Goal: Task Accomplishment & Management: Use online tool/utility

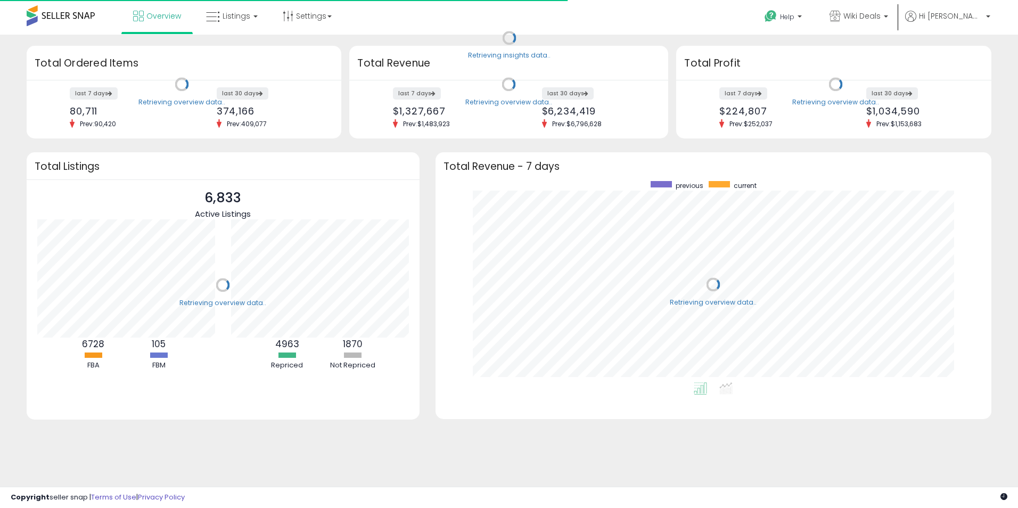
scroll to position [201, 535]
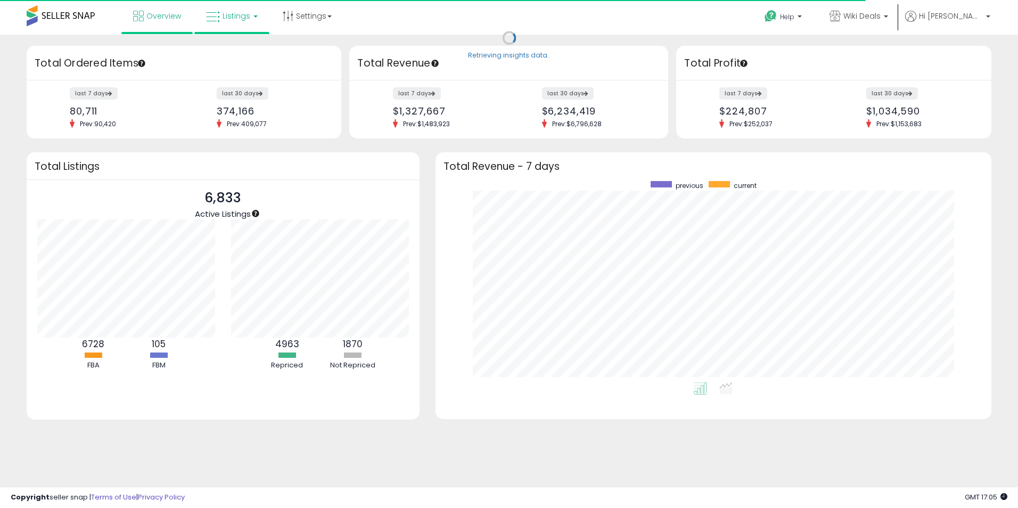
click at [218, 11] on icon at bounding box center [213, 17] width 14 height 14
click at [240, 56] on icon at bounding box center [240, 53] width 46 height 14
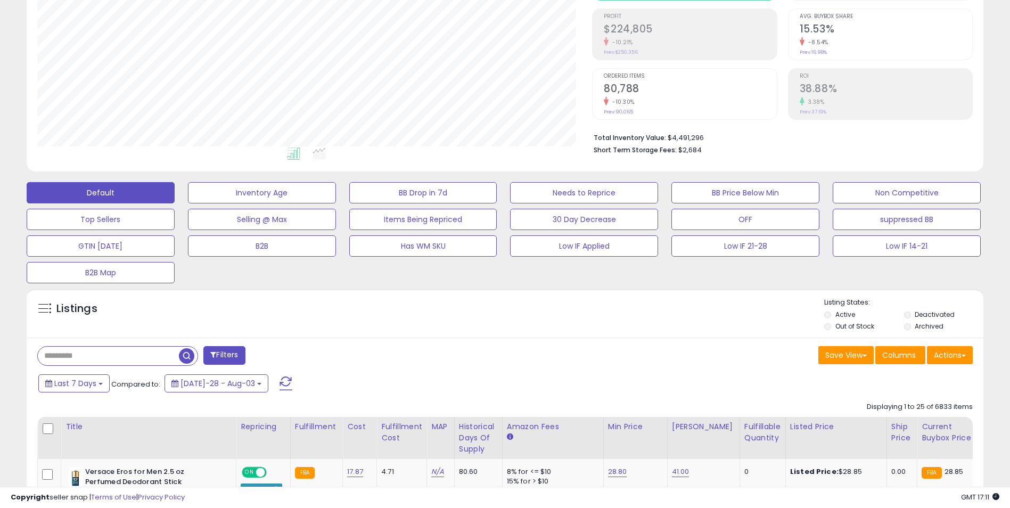
scroll to position [160, 0]
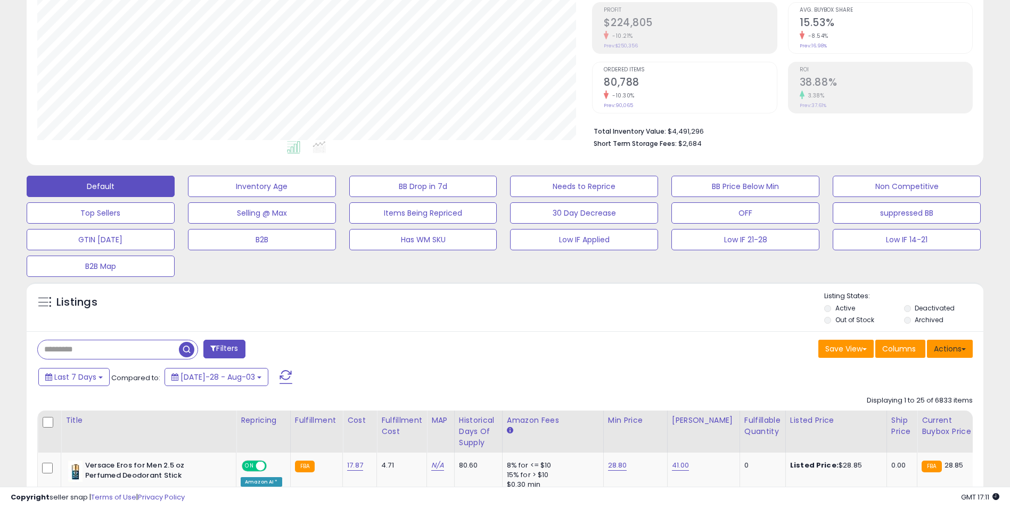
click at [944, 346] on button "Actions" at bounding box center [950, 349] width 46 height 18
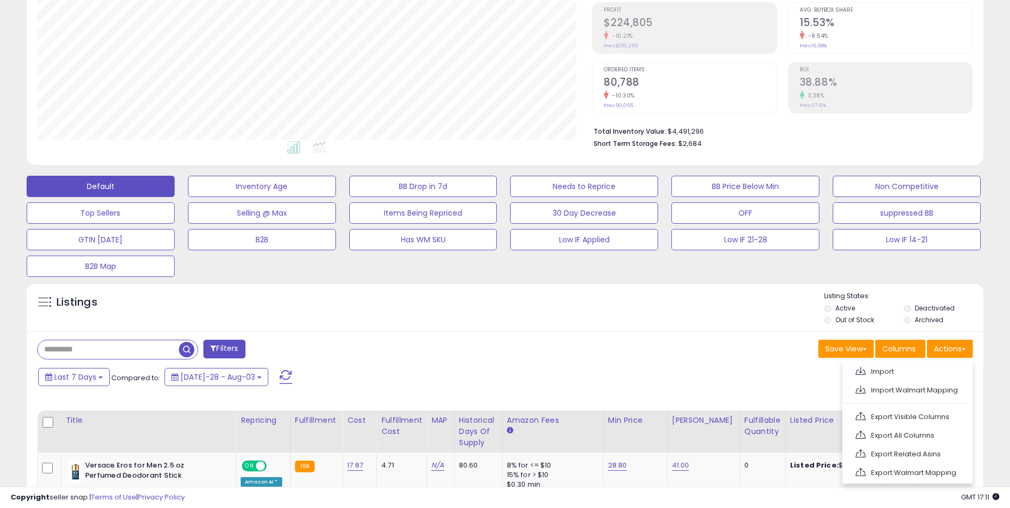
drag, startPoint x: 913, startPoint y: 428, endPoint x: 900, endPoint y: 422, distance: 14.8
click at [914, 428] on link "Export All Columns" at bounding box center [906, 435] width 117 height 17
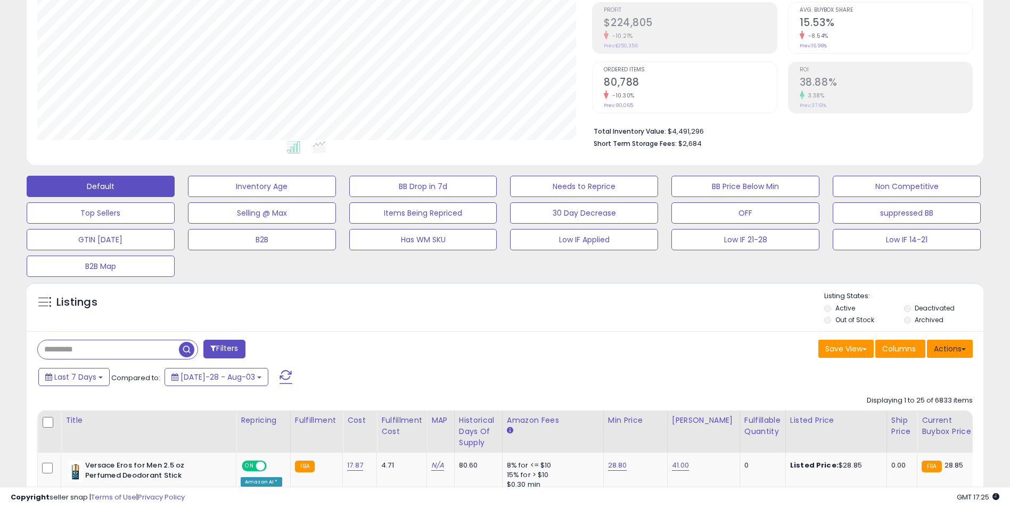
click at [934, 346] on button "Actions" at bounding box center [950, 349] width 46 height 18
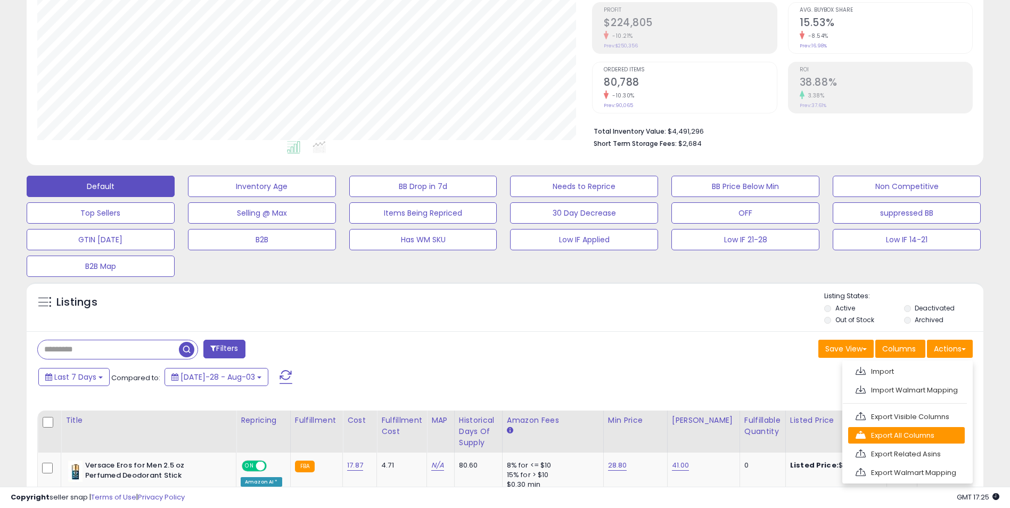
click at [915, 433] on link "Export All Columns" at bounding box center [906, 435] width 117 height 17
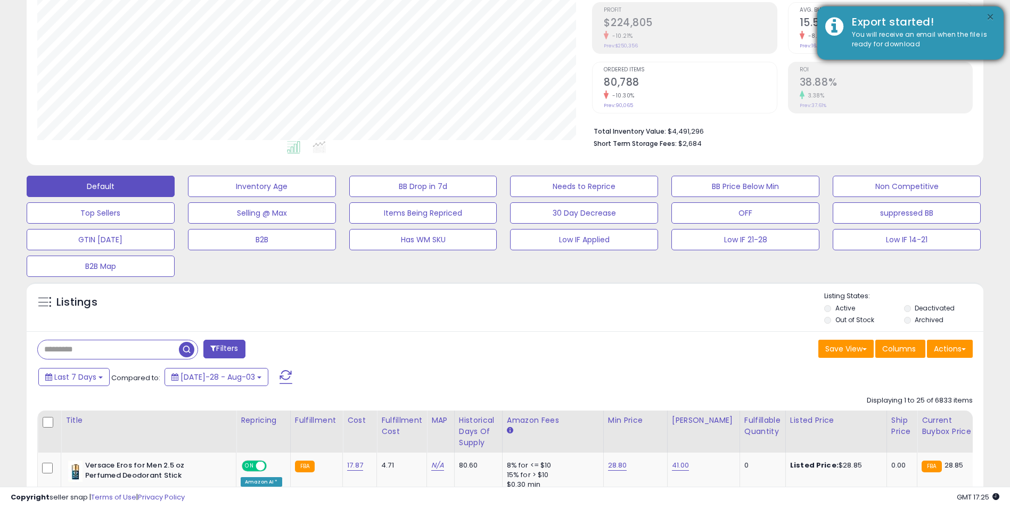
click at [994, 16] on button "×" at bounding box center [990, 17] width 9 height 13
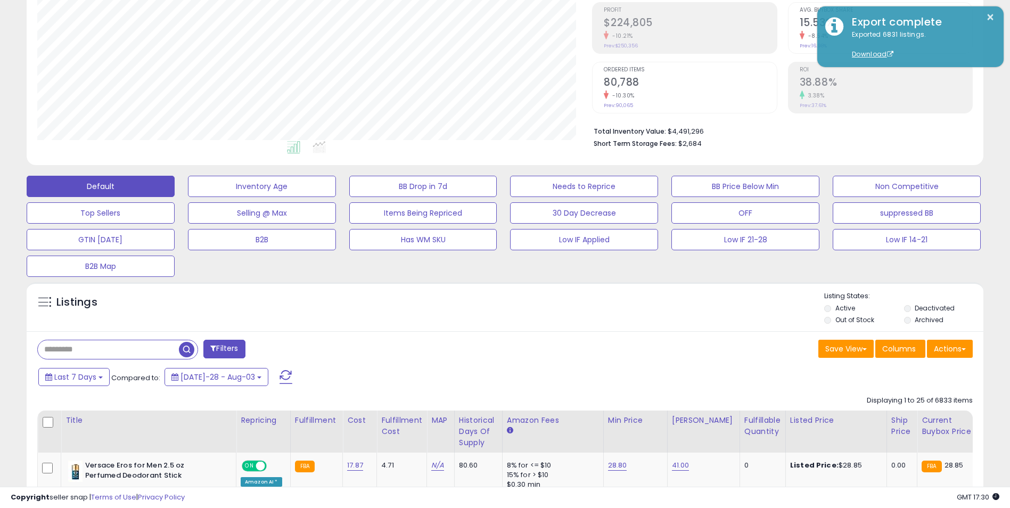
click at [506, 154] on ul at bounding box center [296, 149] width 561 height 19
